Goal: Task Accomplishment & Management: Use online tool/utility

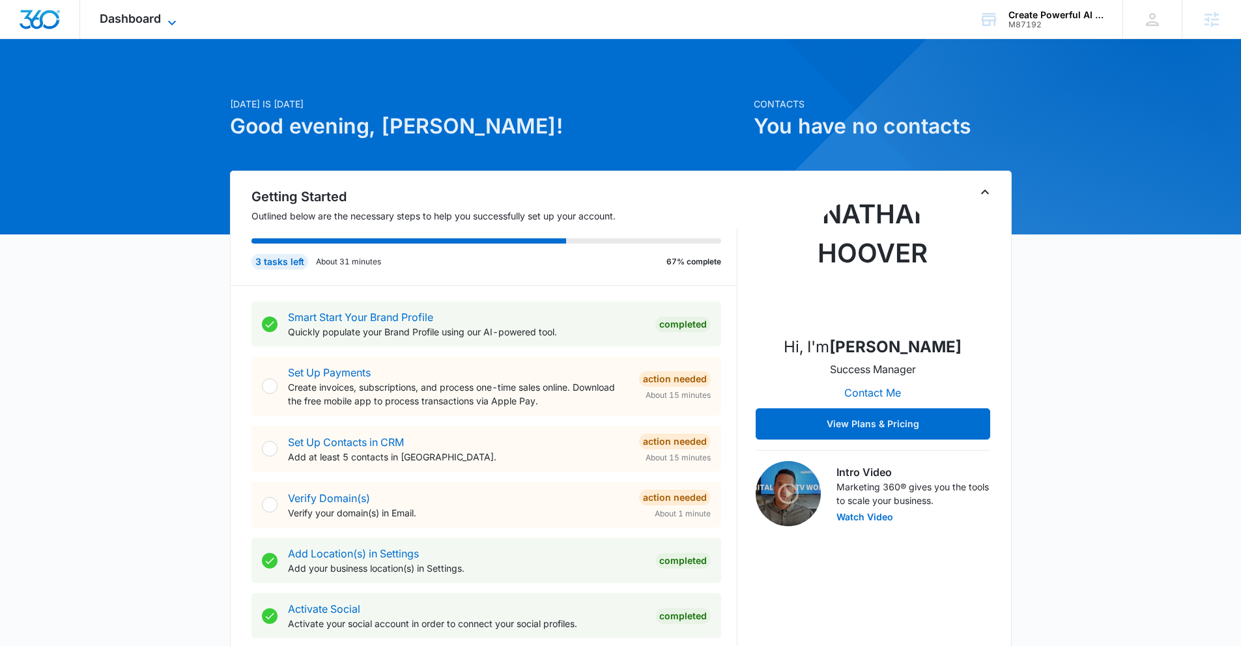
click at [132, 16] on span "Dashboard" at bounding box center [130, 19] width 61 height 14
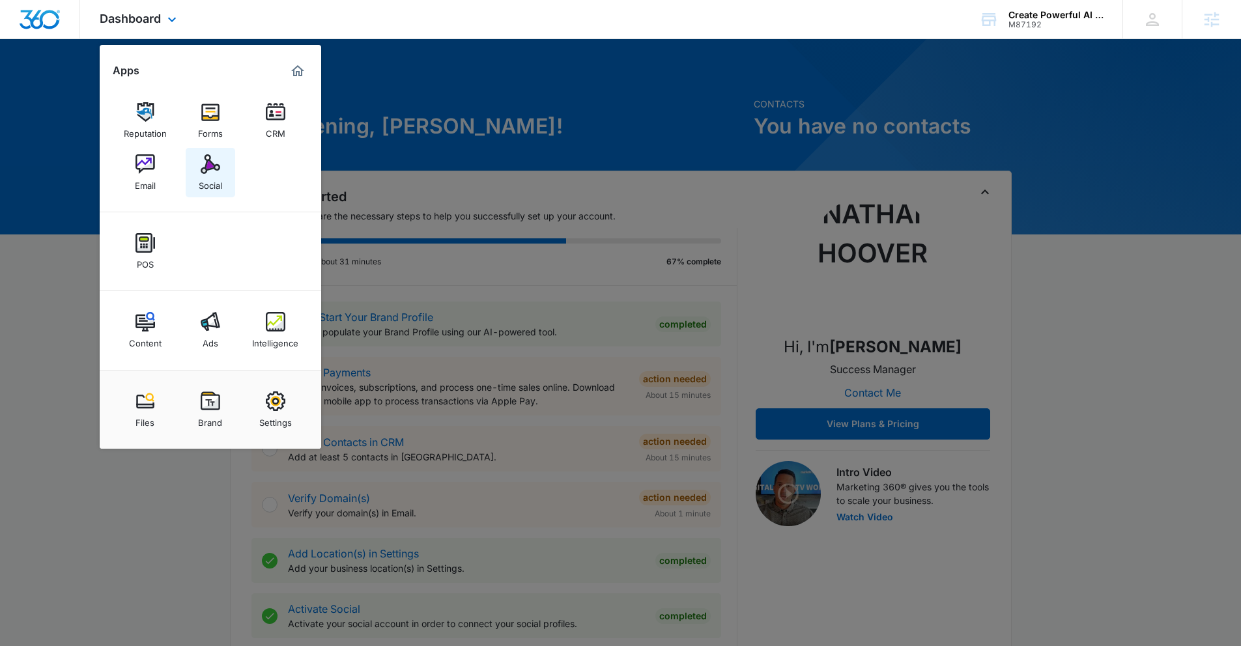
click at [207, 162] on img at bounding box center [211, 164] width 20 height 20
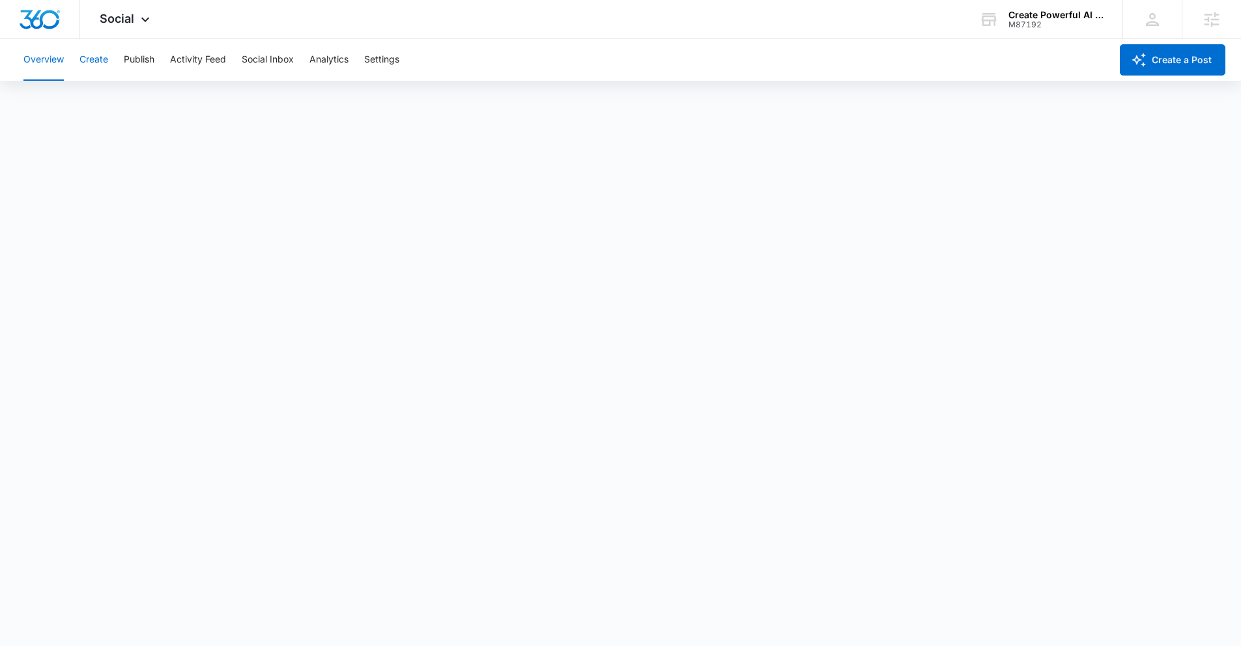
click at [93, 60] on button "Create" at bounding box center [93, 60] width 29 height 42
click at [142, 61] on button "Publish" at bounding box center [139, 60] width 31 height 42
click at [116, 103] on button "Schedules" at bounding box center [100, 99] width 44 height 36
click at [106, 65] on button "Create" at bounding box center [93, 60] width 29 height 42
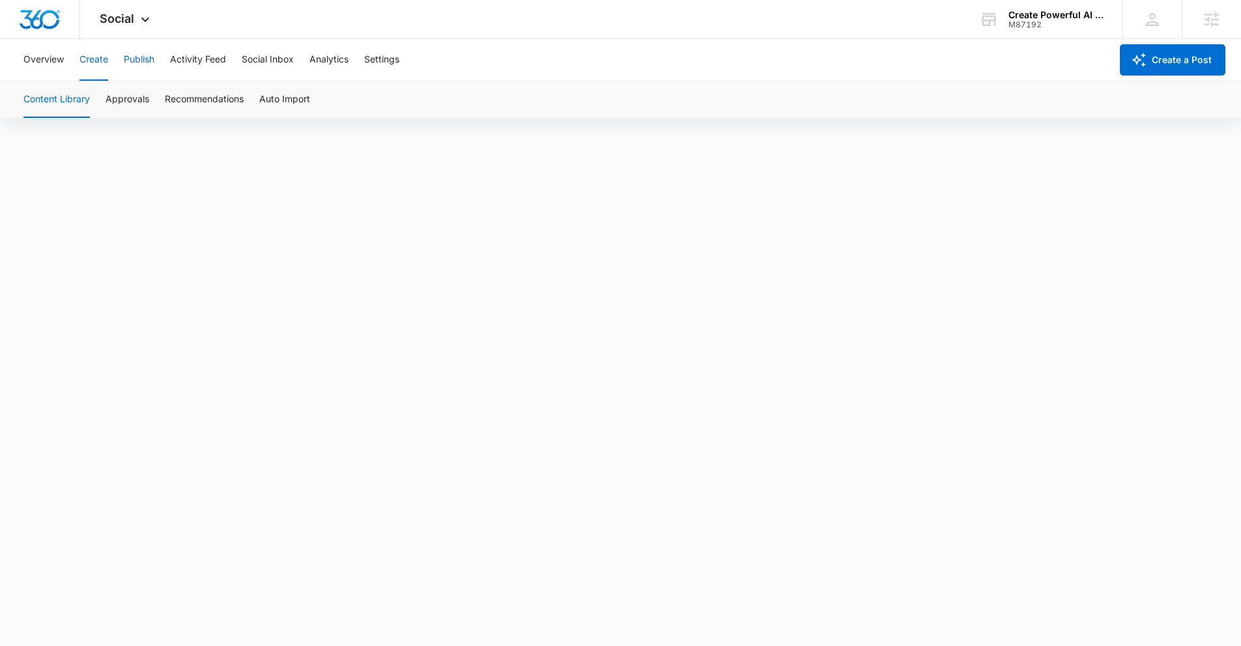
click at [147, 64] on button "Publish" at bounding box center [139, 60] width 31 height 42
